Goal: Communication & Community: Answer question/provide support

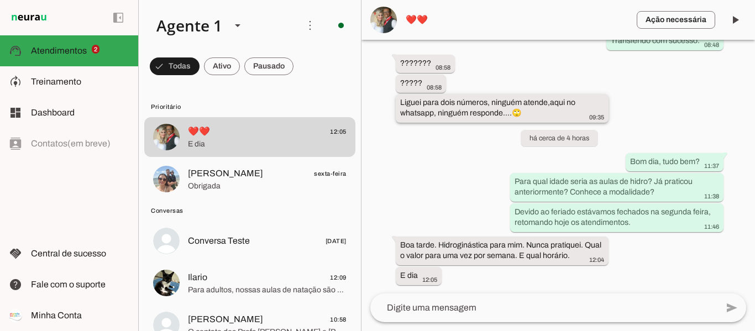
scroll to position [349, 0]
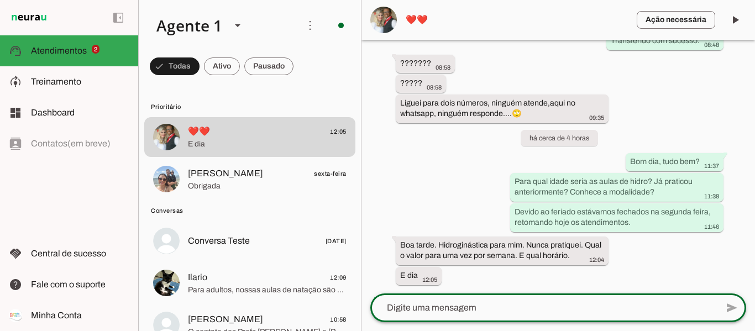
click at [454, 305] on textarea at bounding box center [543, 307] width 347 height 13
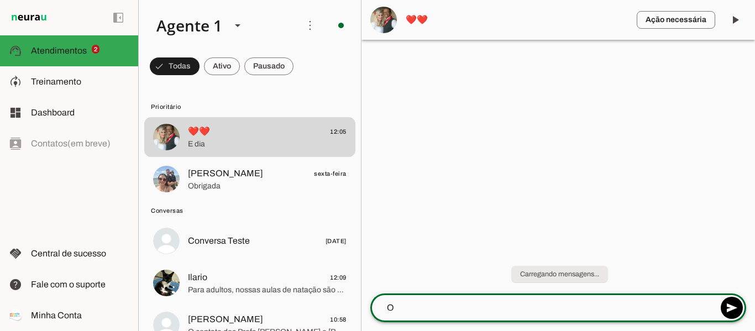
scroll to position [0, 0]
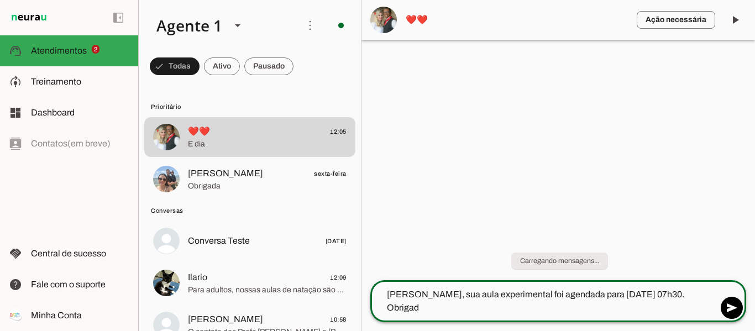
type textarea "[PERSON_NAME], sua aula experimental foi agendada para [DATE] 07h30. Obrigada"
